Goal: Task Accomplishment & Management: Manage account settings

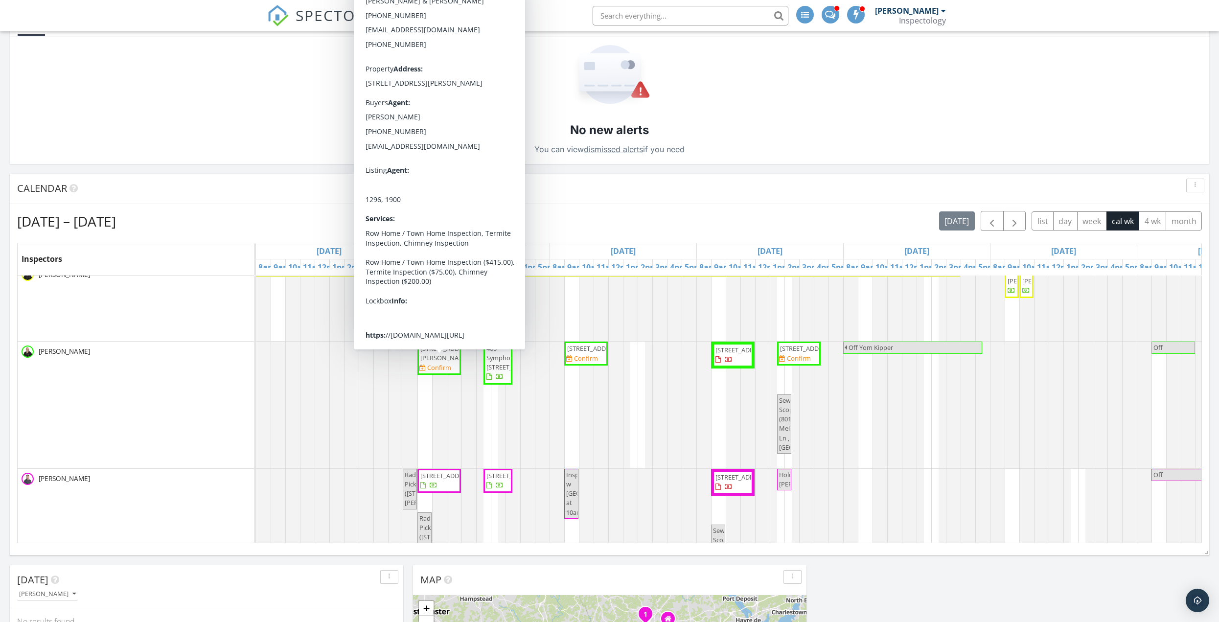
scroll to position [168, 0]
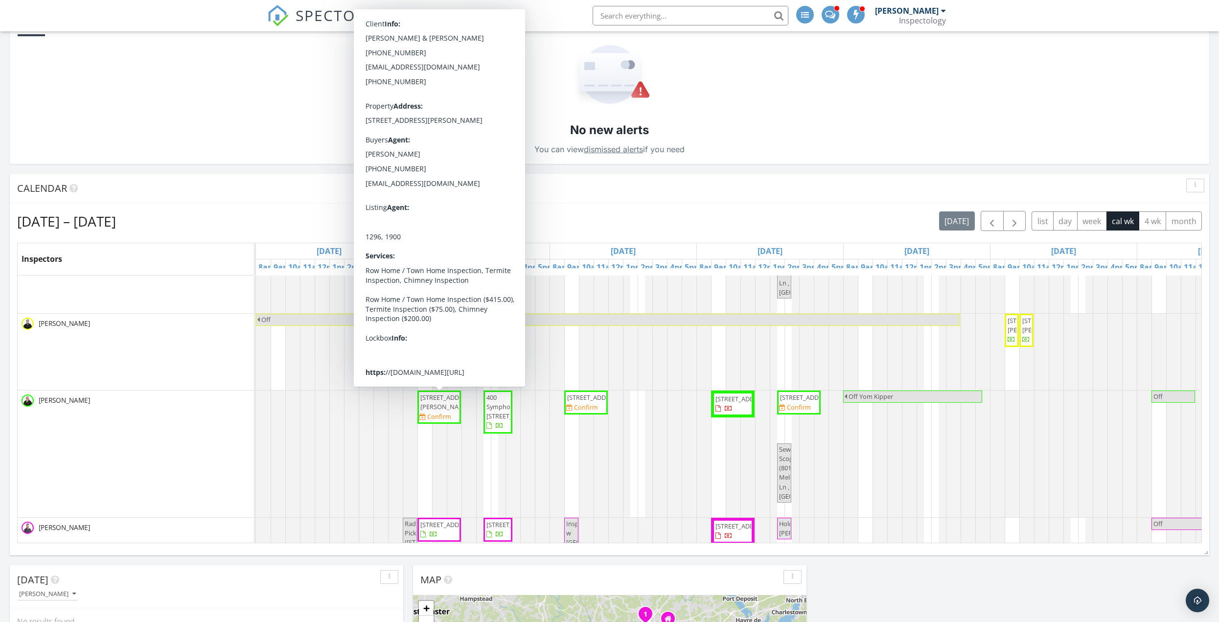
click at [447, 400] on span "417 Grindall St, Baltimore 21230" at bounding box center [447, 402] width 55 height 18
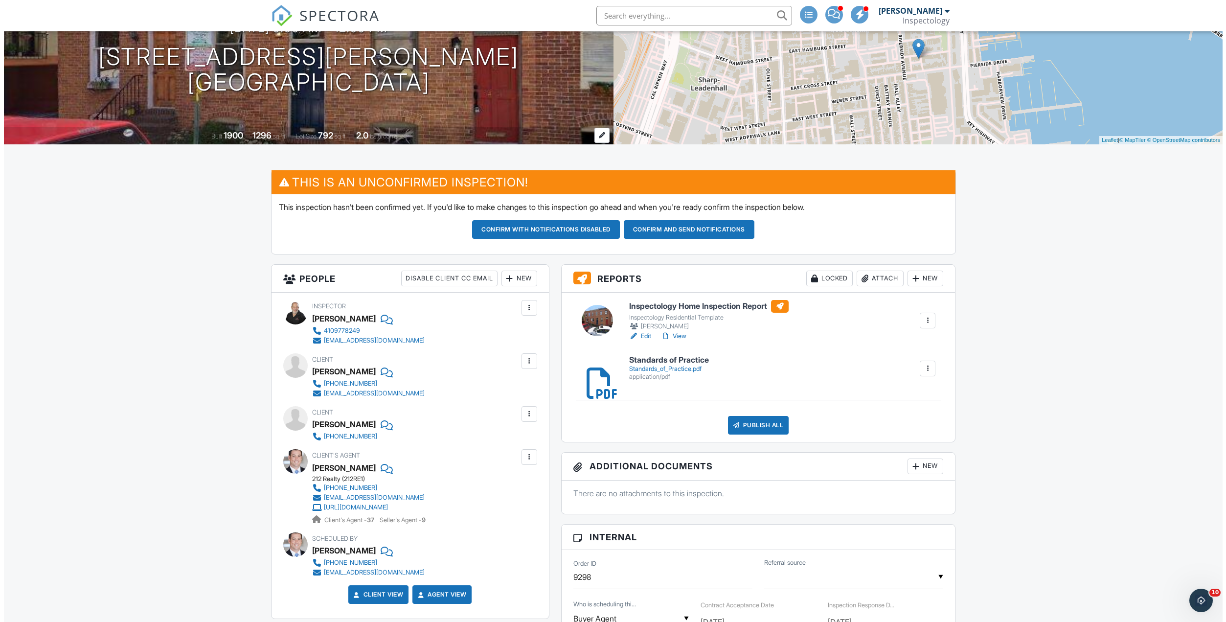
scroll to position [147, 0]
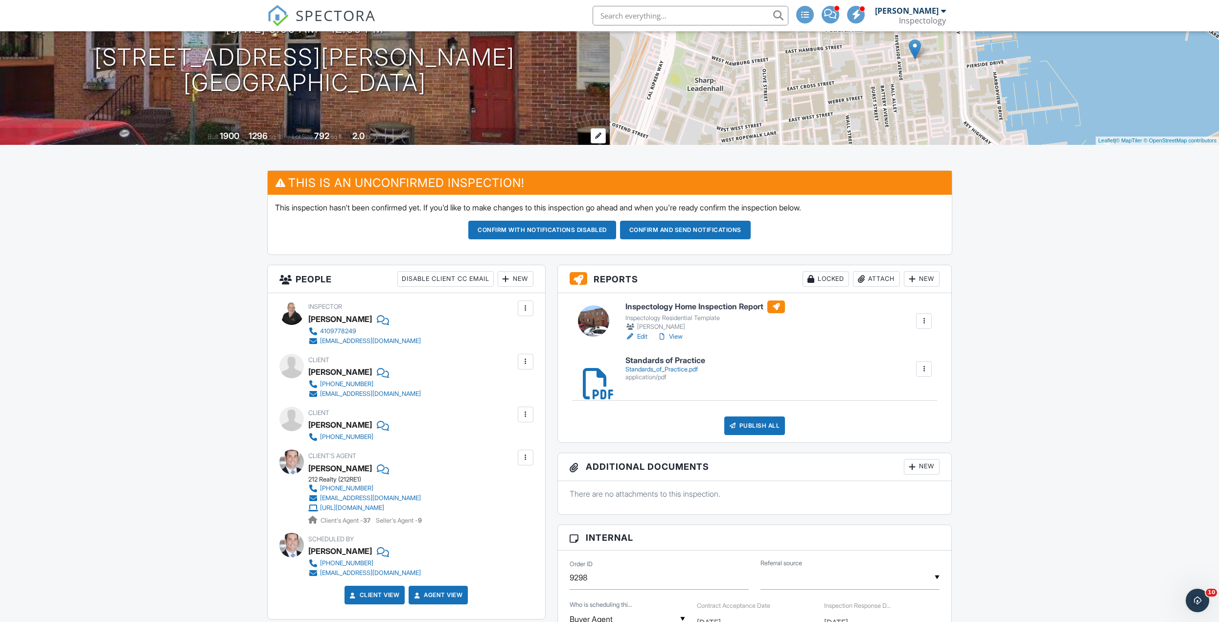
click at [278, 133] on span "sq. ft." at bounding box center [276, 136] width 14 height 7
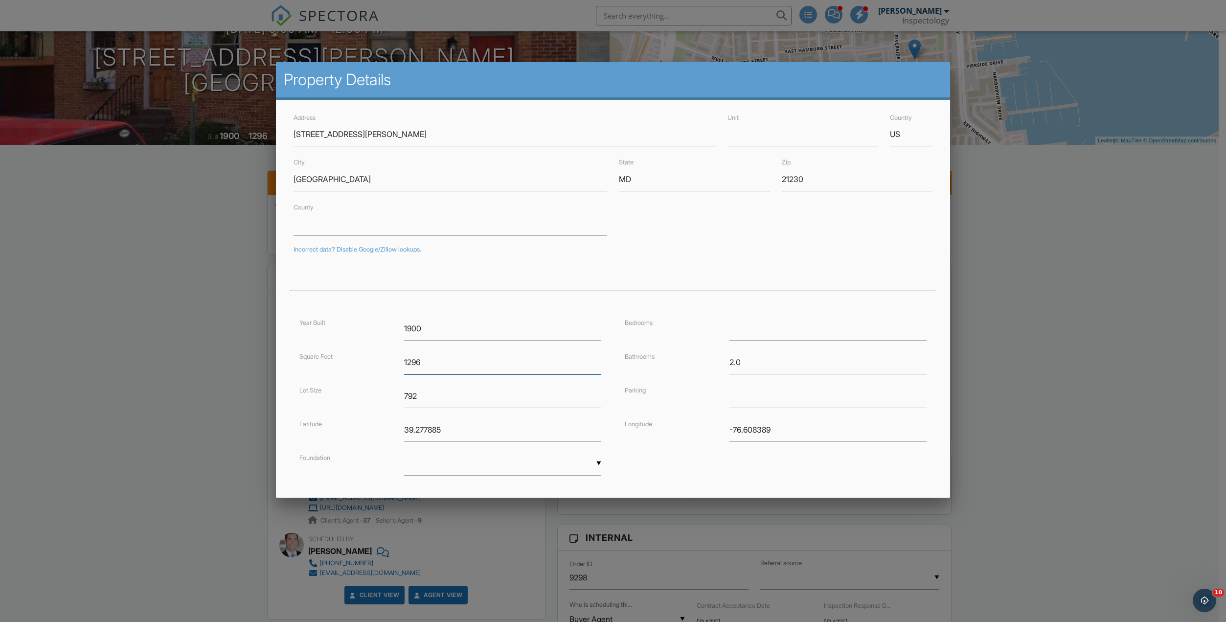
drag, startPoint x: 439, startPoint y: 364, endPoint x: 382, endPoint y: 354, distance: 57.6
click at [383, 353] on div "Square Feet 1296" at bounding box center [451, 362] width 314 height 24
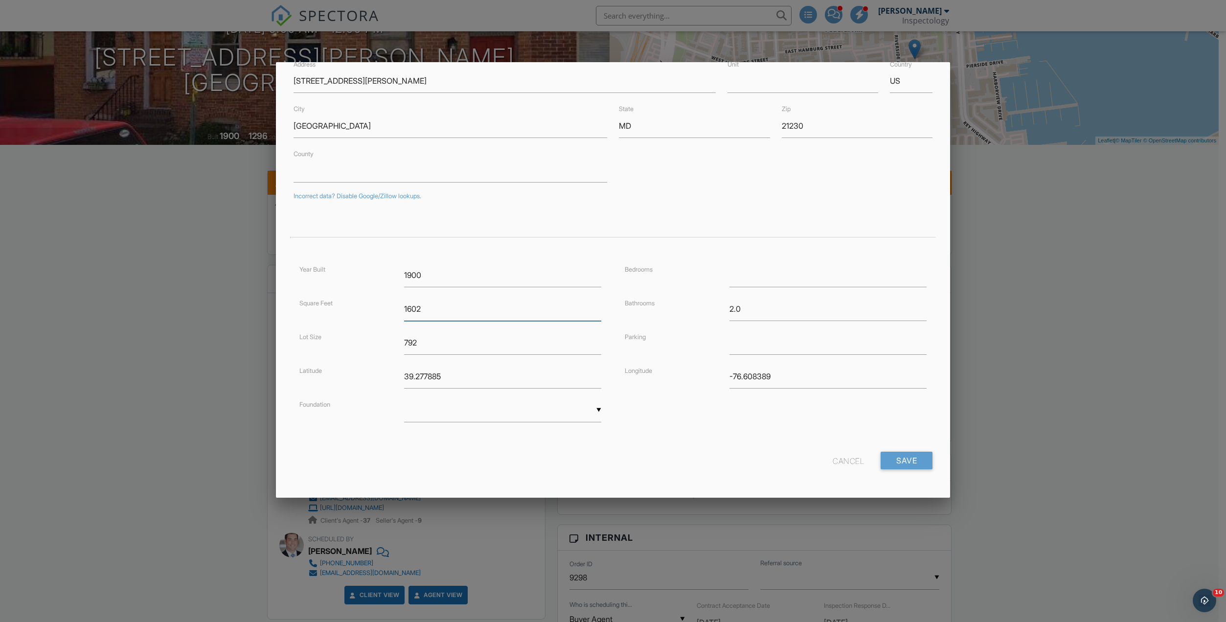
scroll to position [54, 0]
type input "1602"
click at [894, 462] on input "Save" at bounding box center [907, 460] width 52 height 18
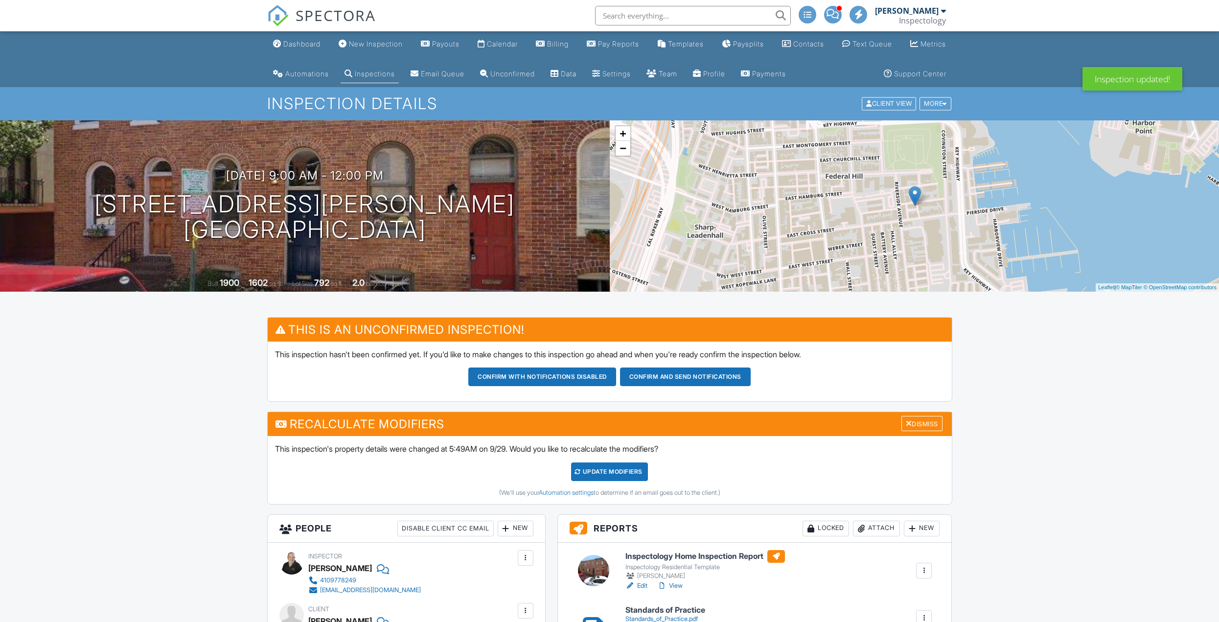
click at [612, 462] on div "UPDATE Modifiers" at bounding box center [609, 471] width 77 height 19
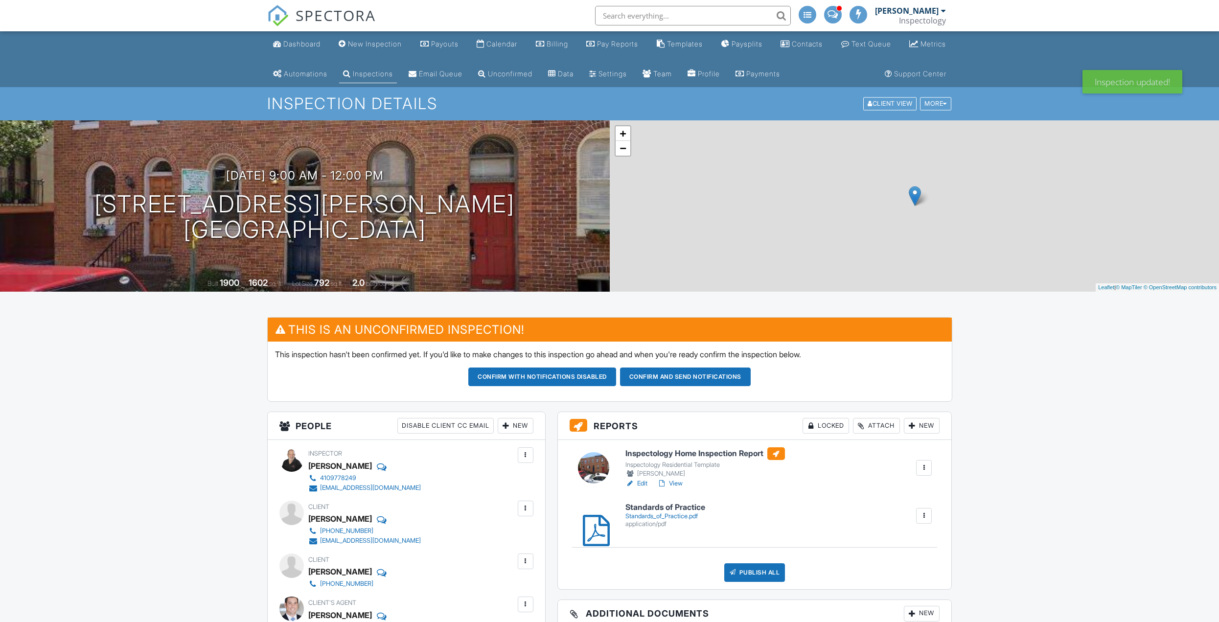
click at [517, 418] on div "New" at bounding box center [516, 426] width 36 height 16
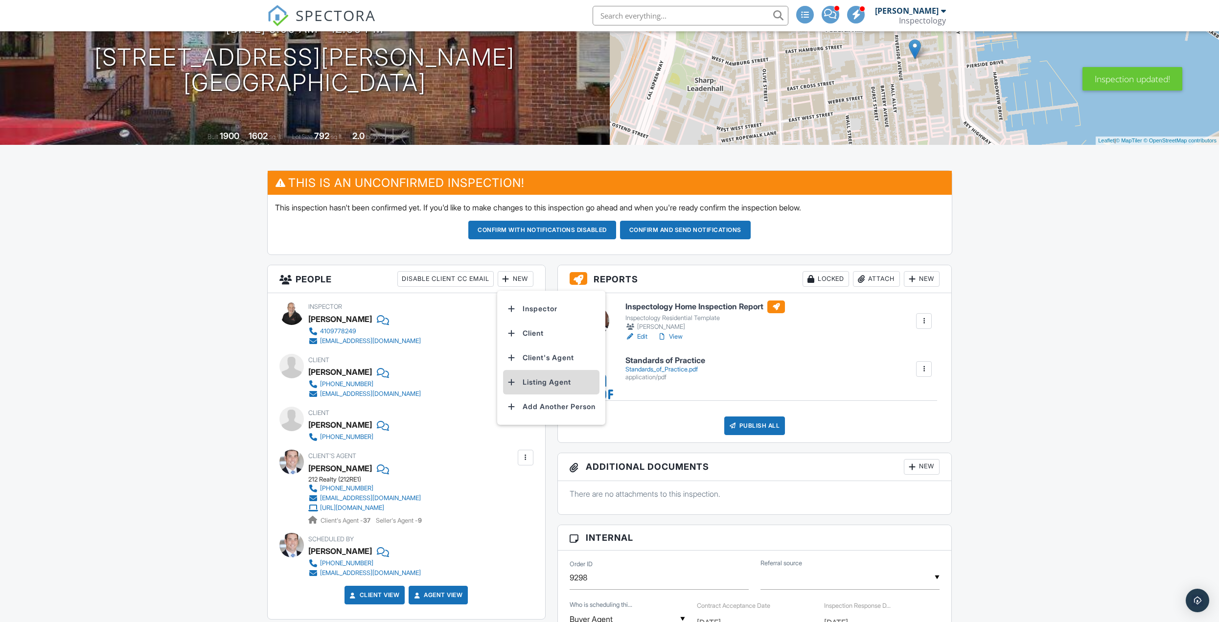
click at [530, 377] on li "Listing Agent" at bounding box center [551, 382] width 96 height 24
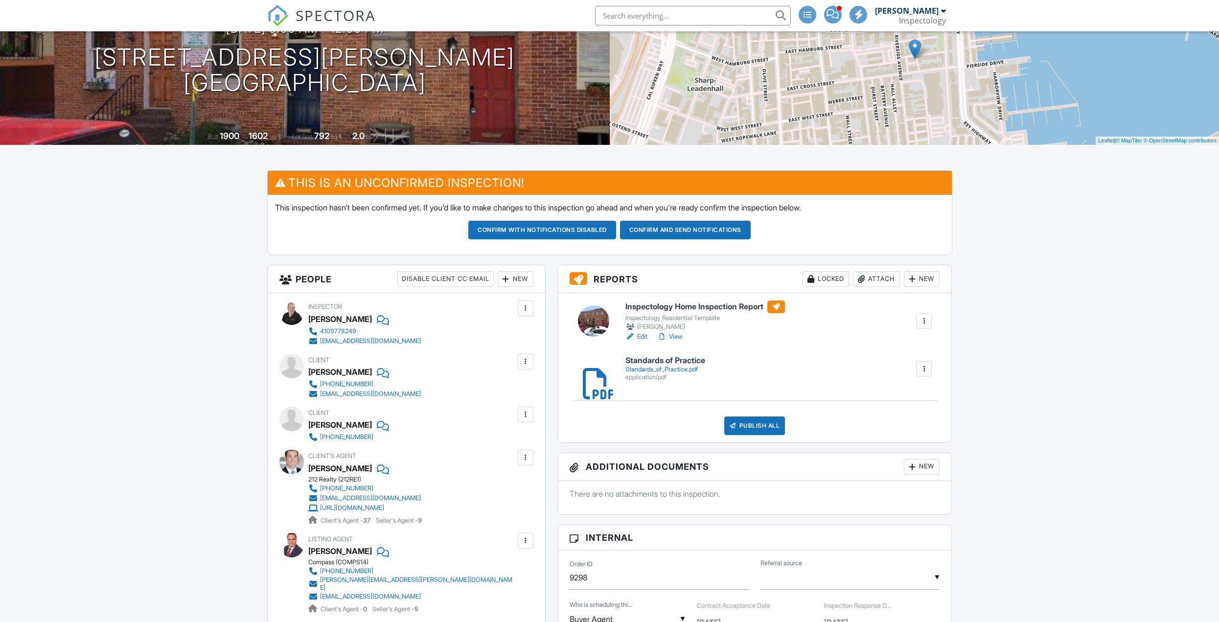
scroll to position [147, 0]
click at [672, 231] on button "Confirm and send notifications" at bounding box center [685, 230] width 131 height 19
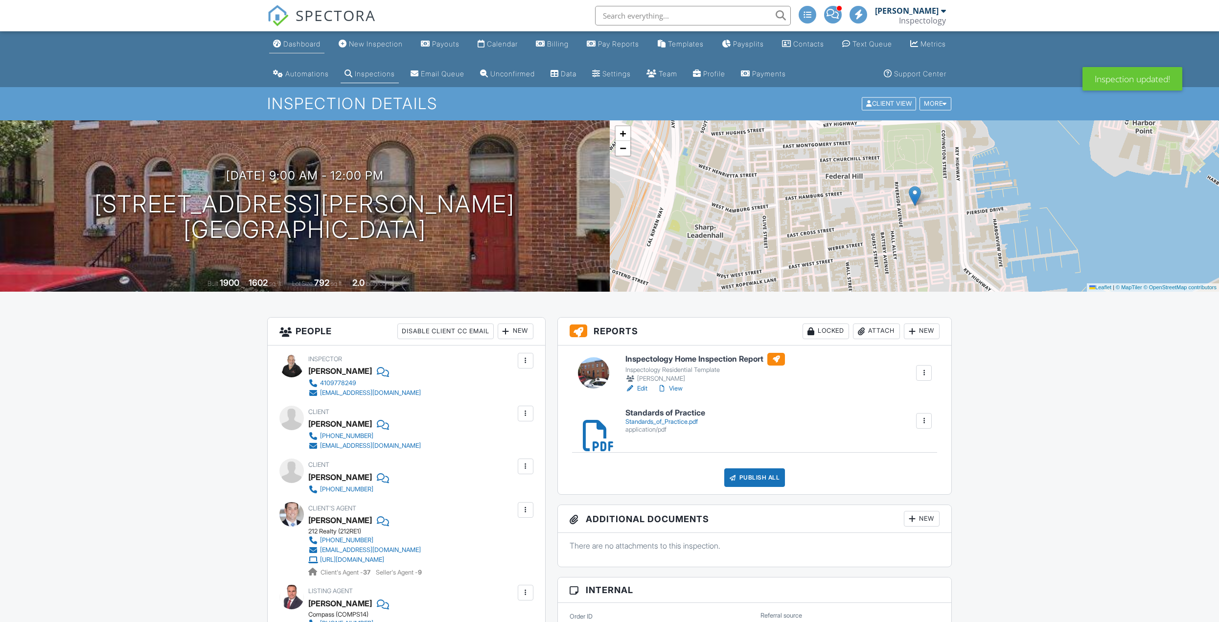
drag, startPoint x: 264, startPoint y: 24, endPoint x: 296, endPoint y: 43, distance: 36.4
click at [296, 43] on div "Dashboard" at bounding box center [301, 44] width 37 height 8
